Goal: Find specific page/section: Find specific page/section

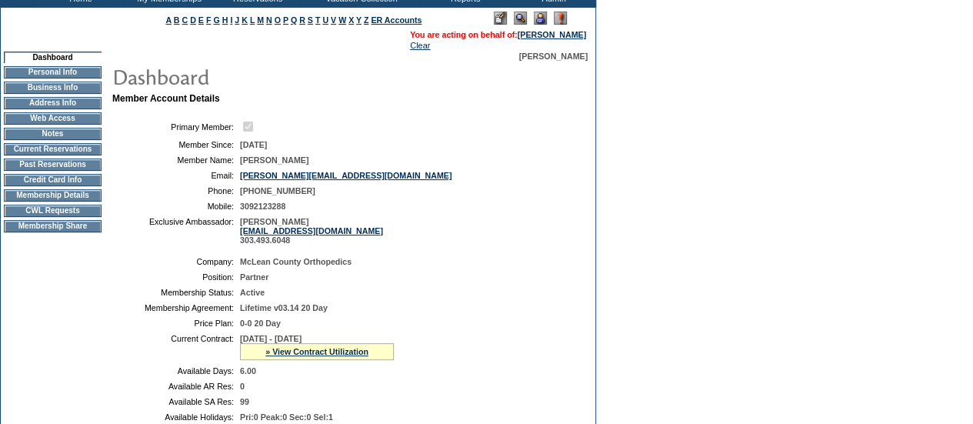
scroll to position [77, 0]
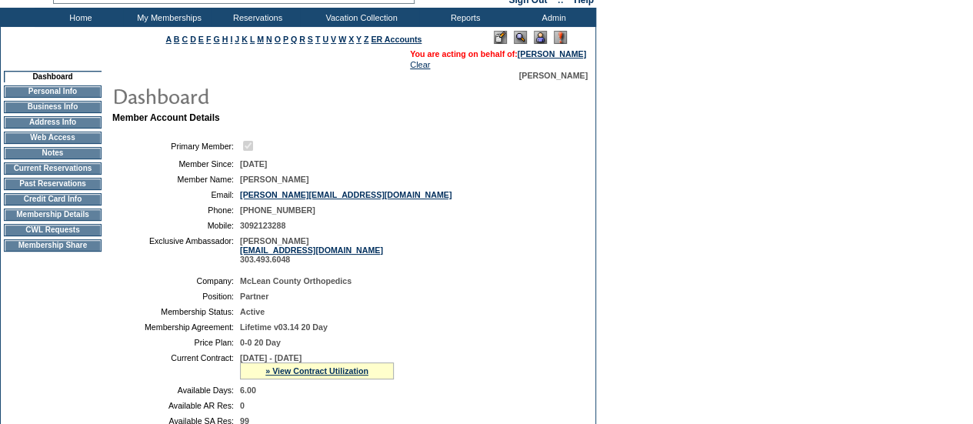
click at [54, 173] on td "Current Reservations" at bounding box center [53, 168] width 98 height 12
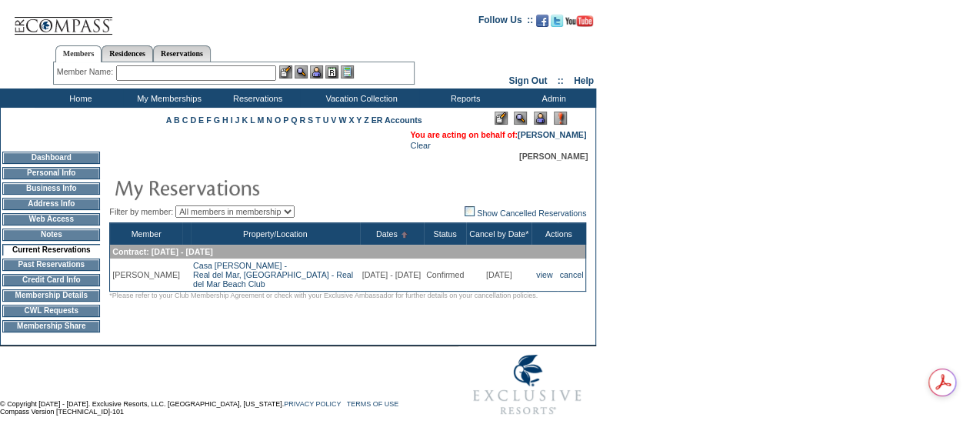
click at [53, 317] on td "CWL Requests" at bounding box center [51, 311] width 98 height 12
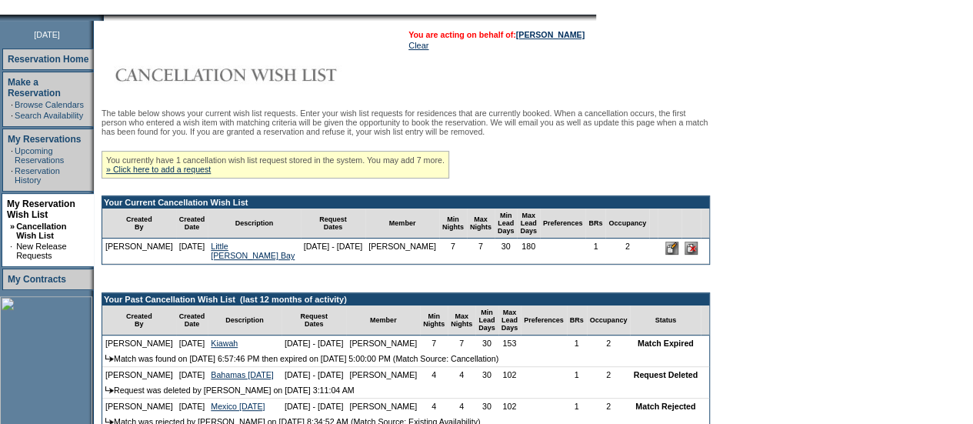
scroll to position [231, 0]
